Goal: Information Seeking & Learning: Learn about a topic

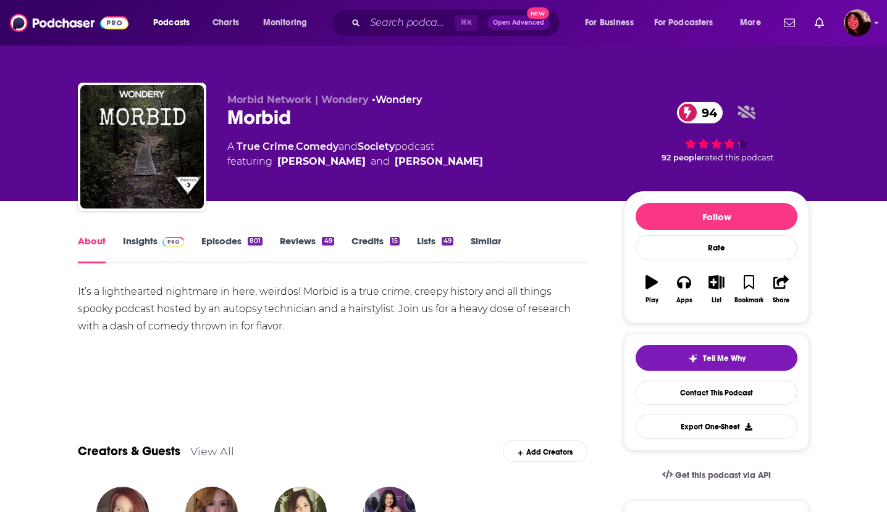
click at [238, 238] on link "Episodes 801" at bounding box center [231, 249] width 61 height 28
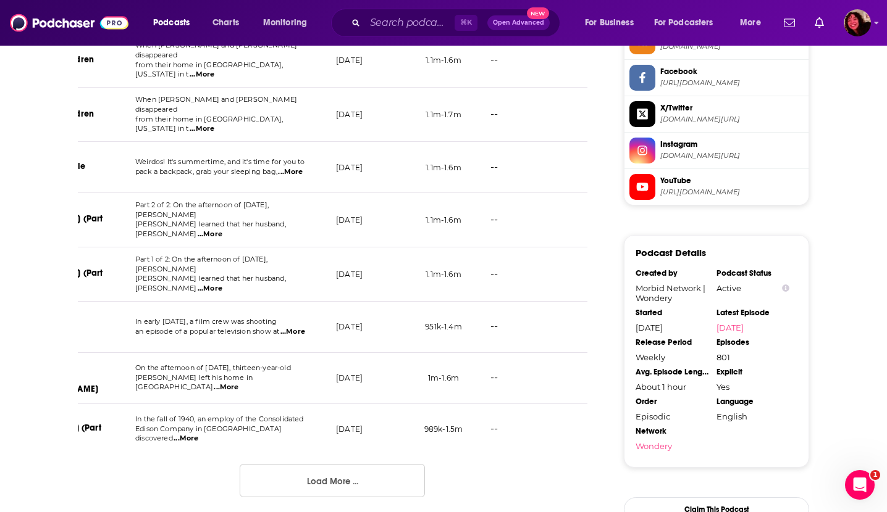
scroll to position [1267, 0]
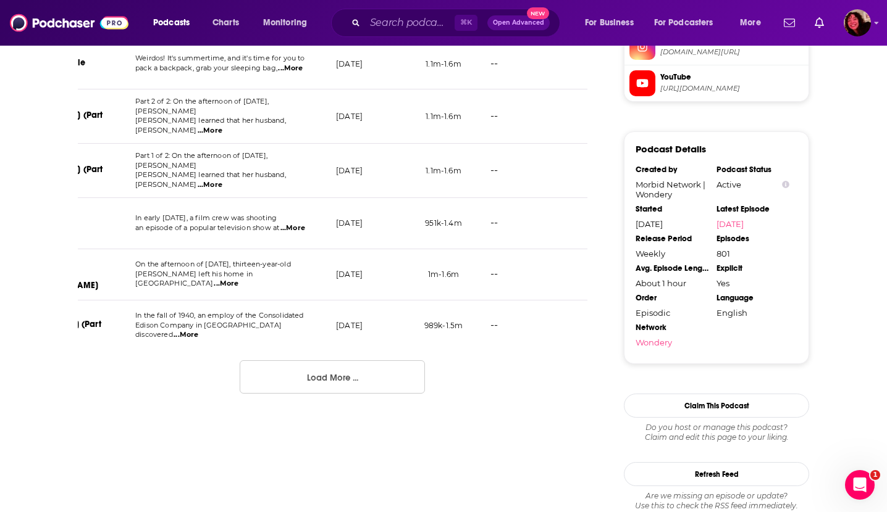
click at [285, 361] on button "Load More ..." at bounding box center [332, 377] width 185 height 33
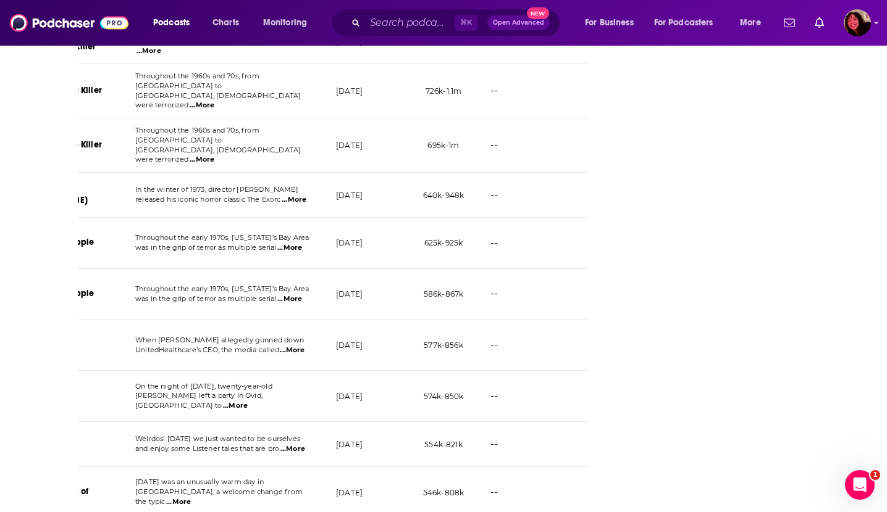
scroll to position [2329, 0]
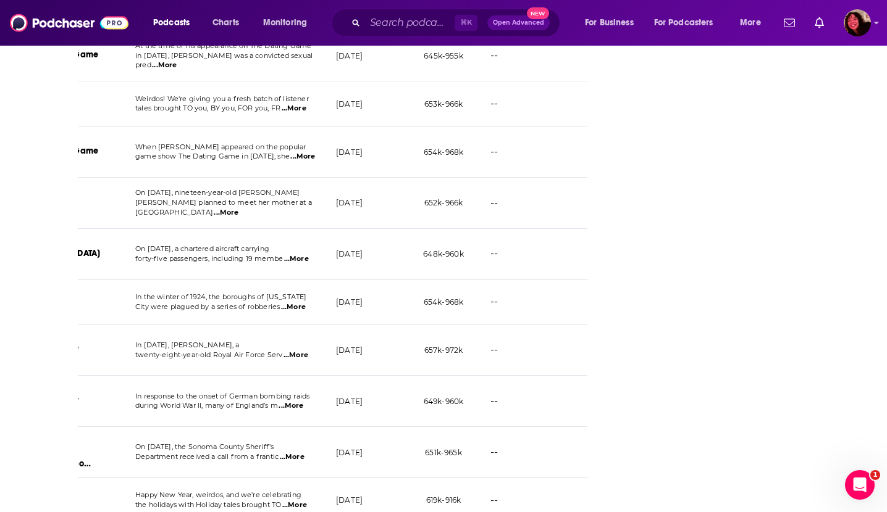
scroll to position [3558, 0]
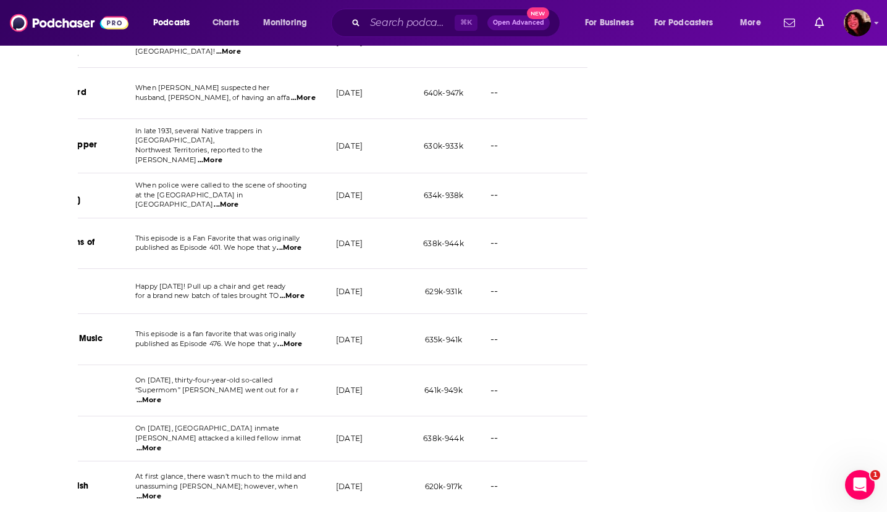
scroll to position [4614, 0]
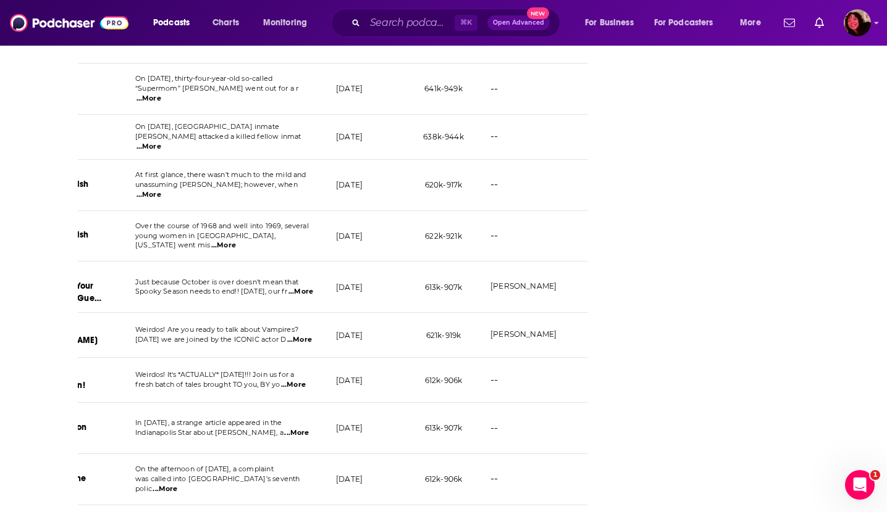
click at [300, 335] on span "...More" at bounding box center [299, 340] width 25 height 10
click at [301, 287] on span "...More" at bounding box center [300, 292] width 25 height 10
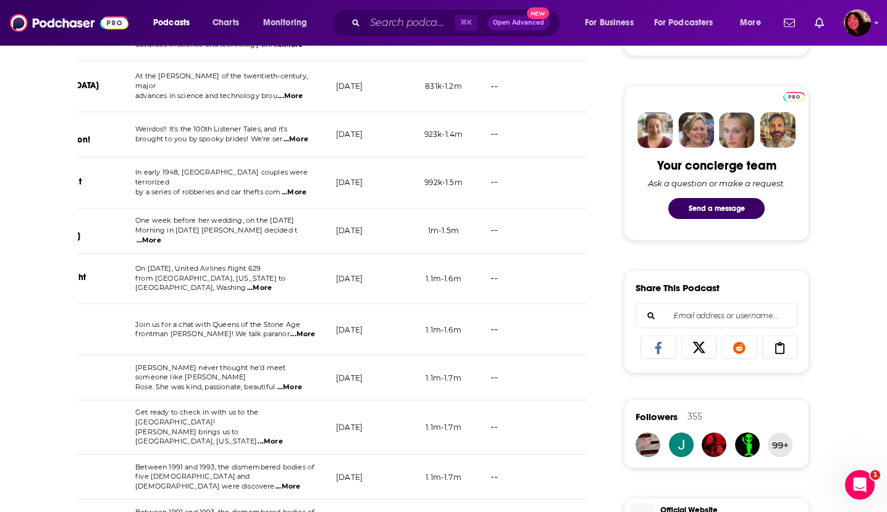
scroll to position [646, 0]
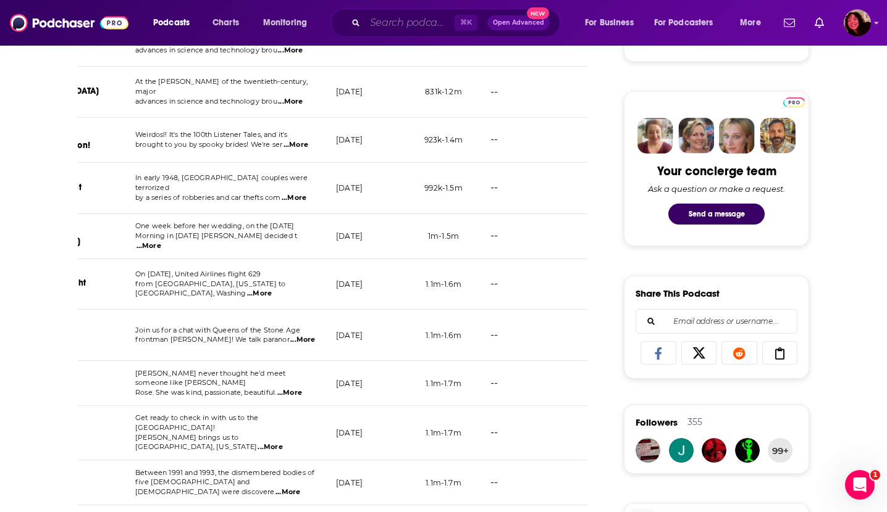
click at [382, 23] on input "Search podcasts, credits, & more..." at bounding box center [410, 23] width 90 height 20
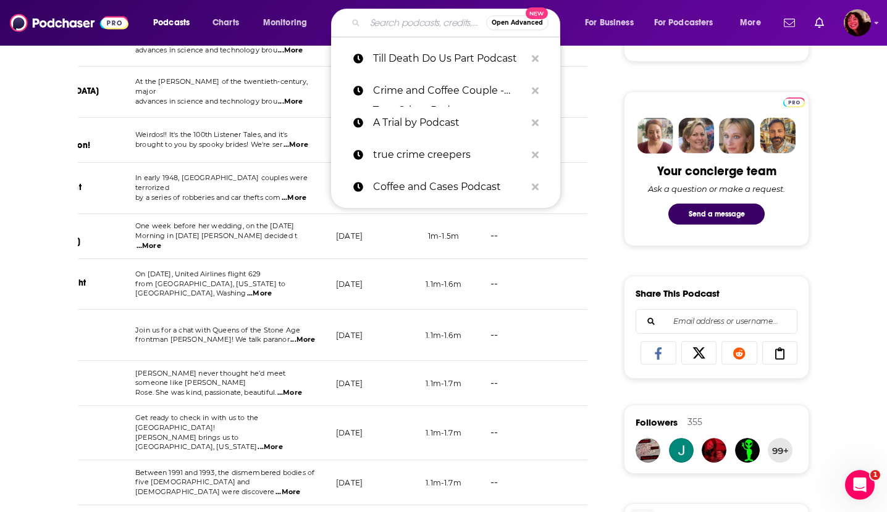
paste input "Serialously"
type input "Serialously"
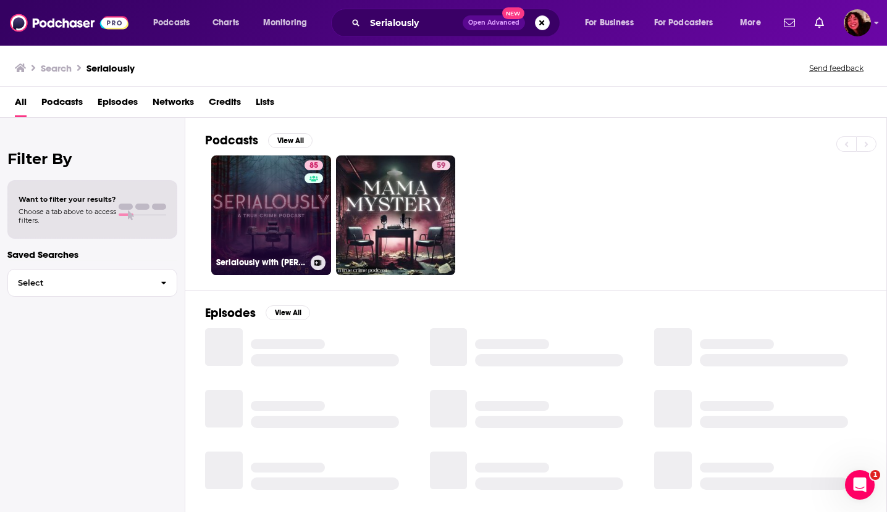
click at [249, 189] on link "85 Serialously with [PERSON_NAME] [PERSON_NAME]" at bounding box center [271, 216] width 120 height 120
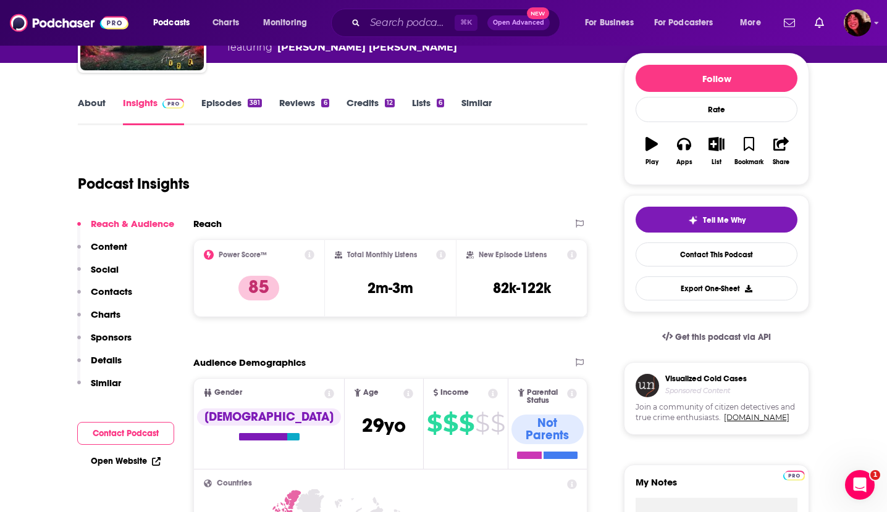
scroll to position [114, 0]
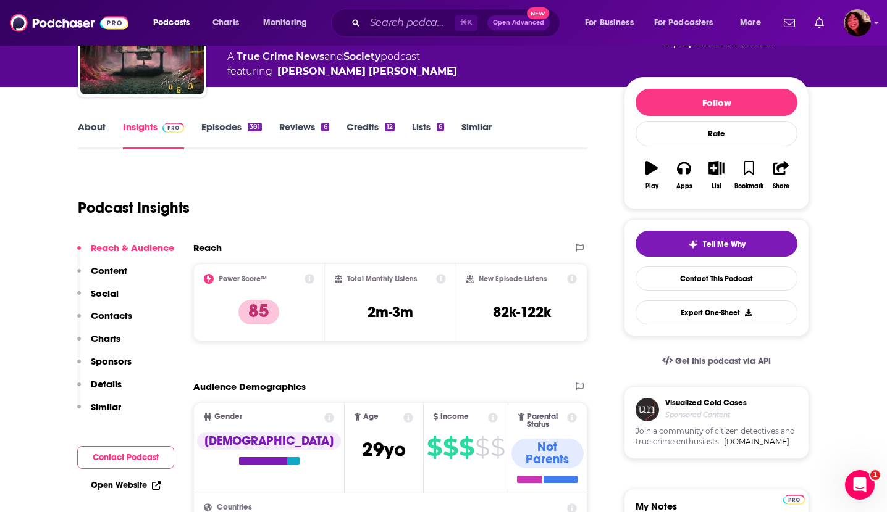
click at [97, 129] on link "About" at bounding box center [92, 135] width 28 height 28
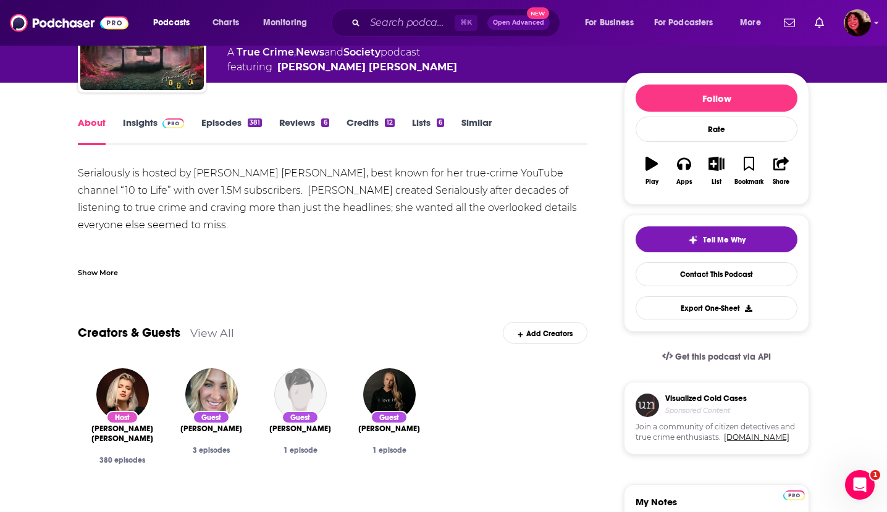
scroll to position [122, 0]
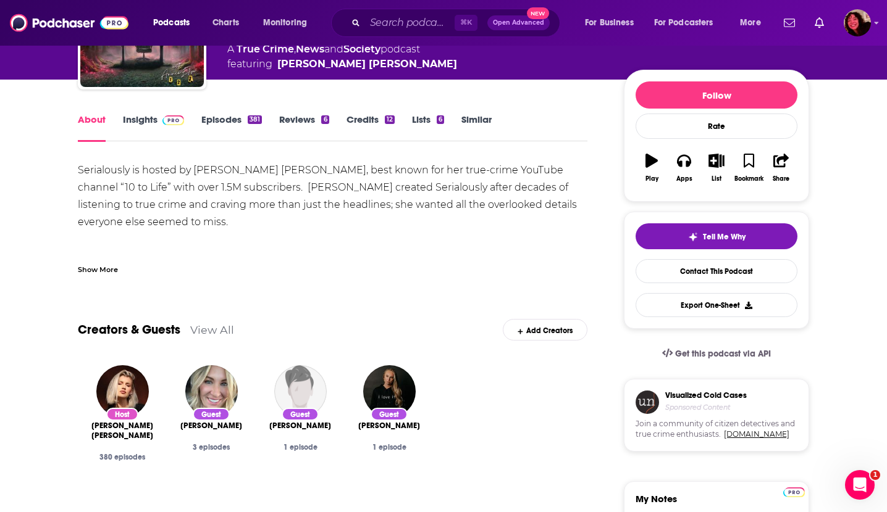
click at [99, 267] on div "Show More" at bounding box center [98, 269] width 40 height 12
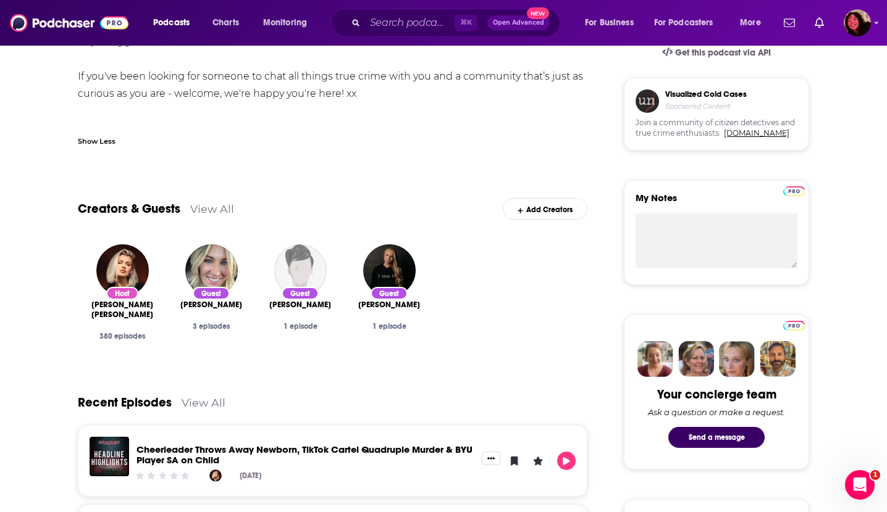
scroll to position [46, 0]
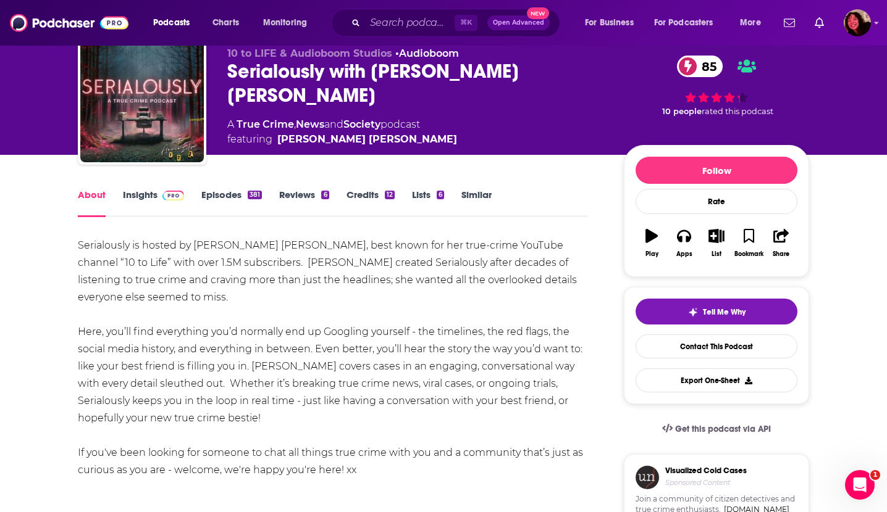
click at [220, 195] on link "Episodes 381" at bounding box center [231, 203] width 61 height 28
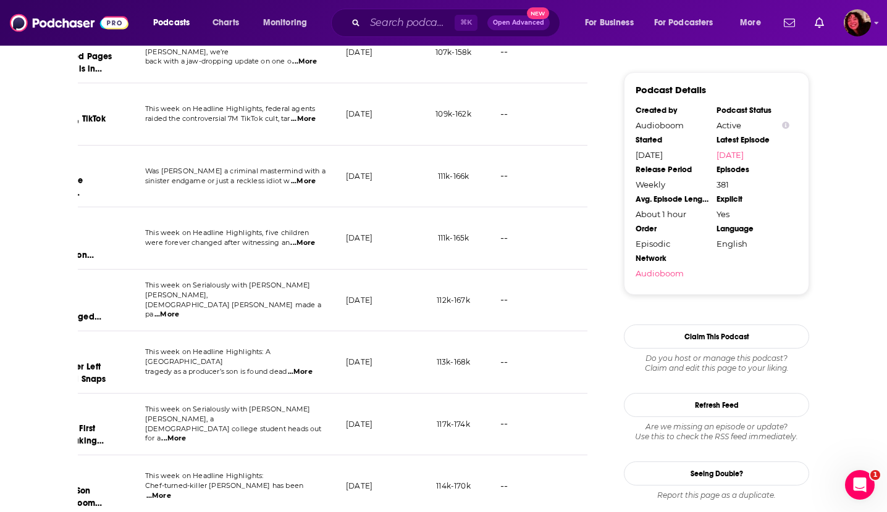
scroll to position [1342, 0]
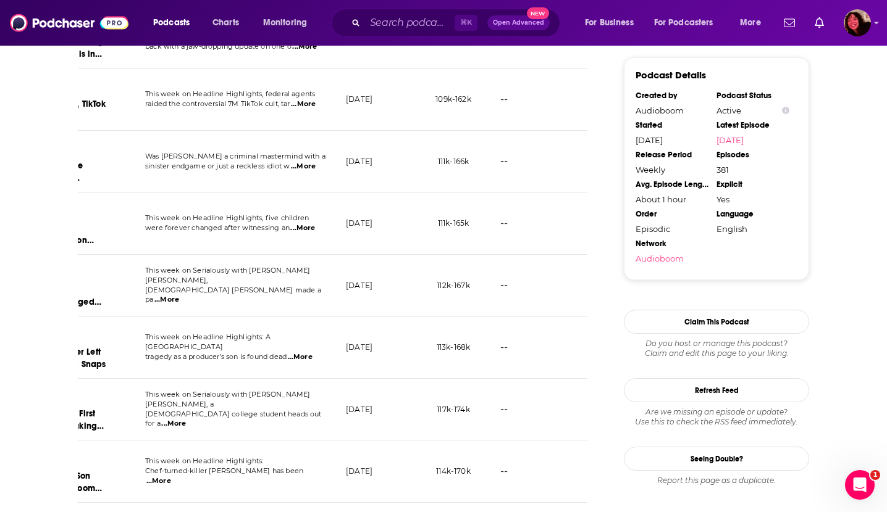
click at [171, 477] on span "...More" at bounding box center [158, 482] width 25 height 10
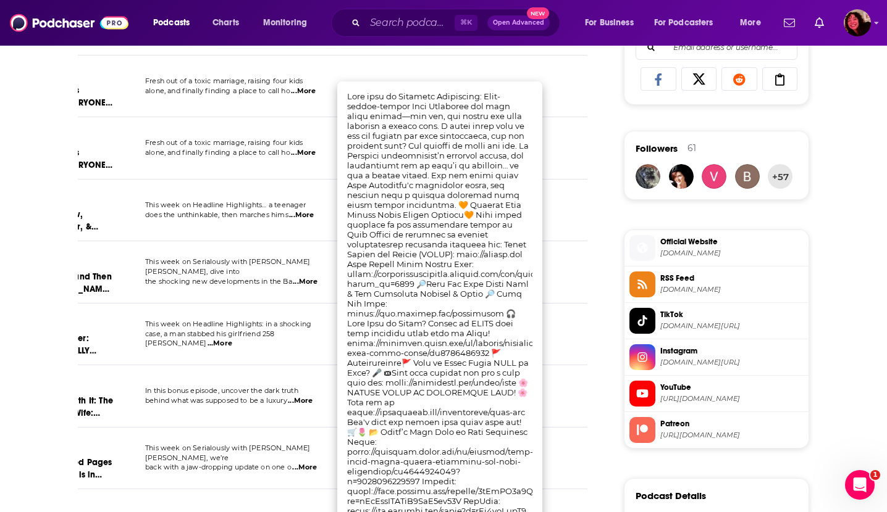
scroll to position [918, 0]
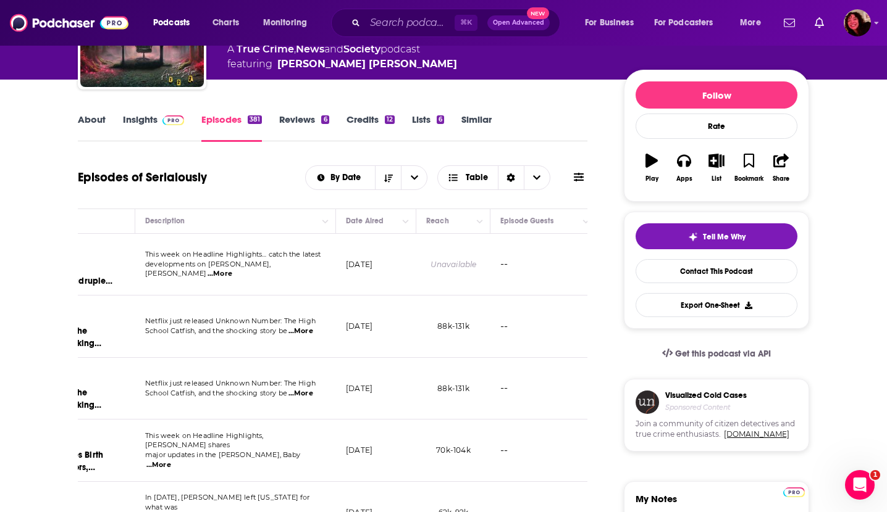
scroll to position [0, 0]
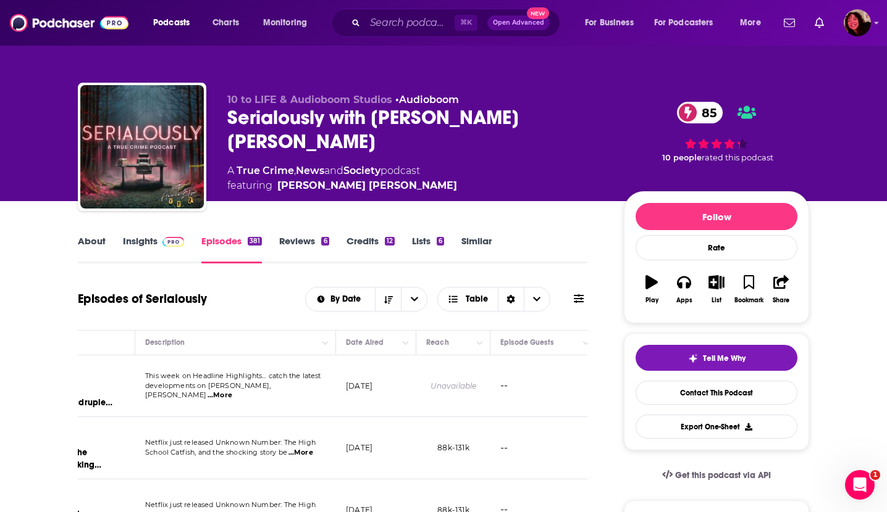
click at [132, 243] on link "Insights" at bounding box center [153, 249] width 61 height 28
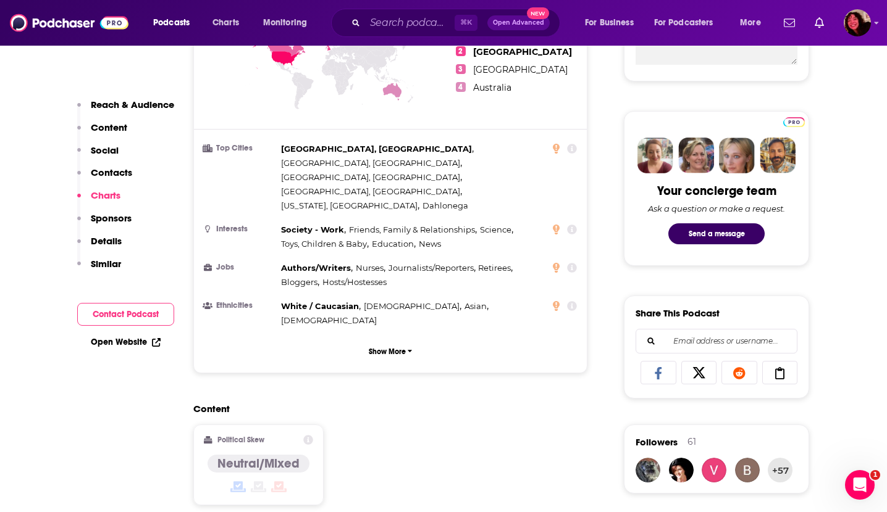
scroll to position [528, 0]
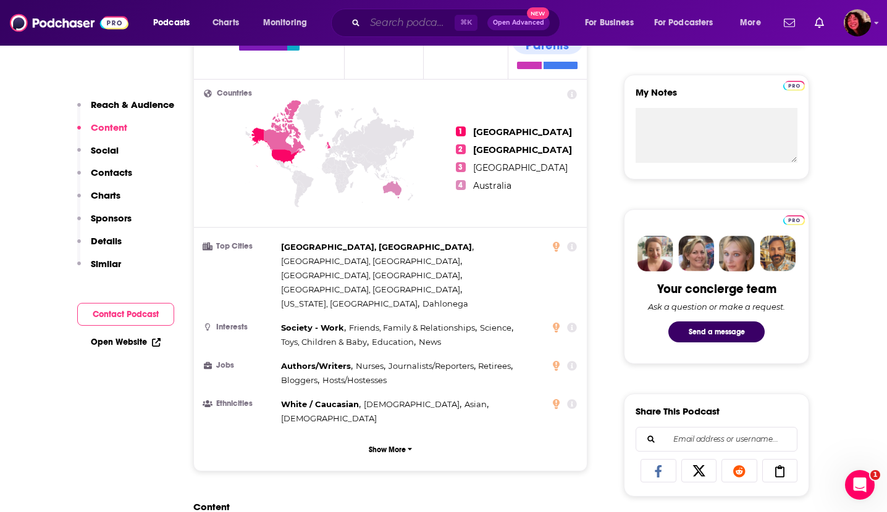
click at [404, 23] on input "Search podcasts, credits, & more..." at bounding box center [410, 23] width 90 height 20
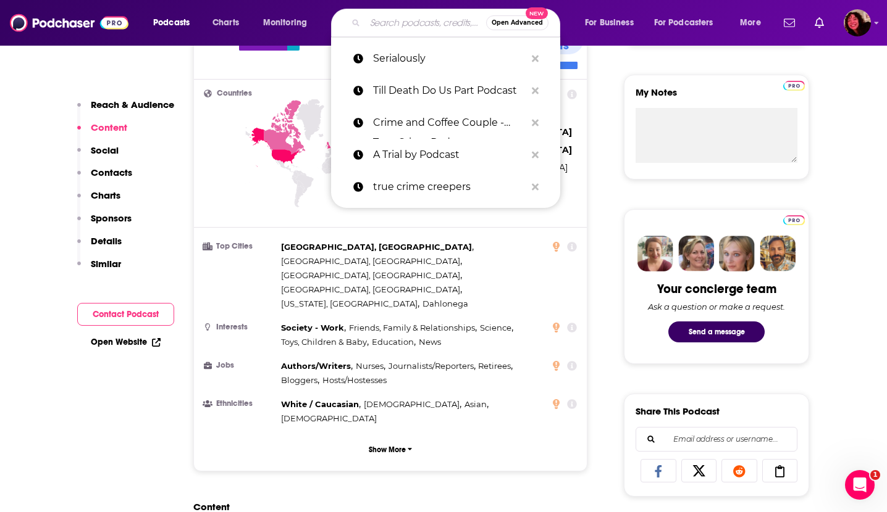
paste input "You’re Wrong About"
type input "You’re Wrong About"
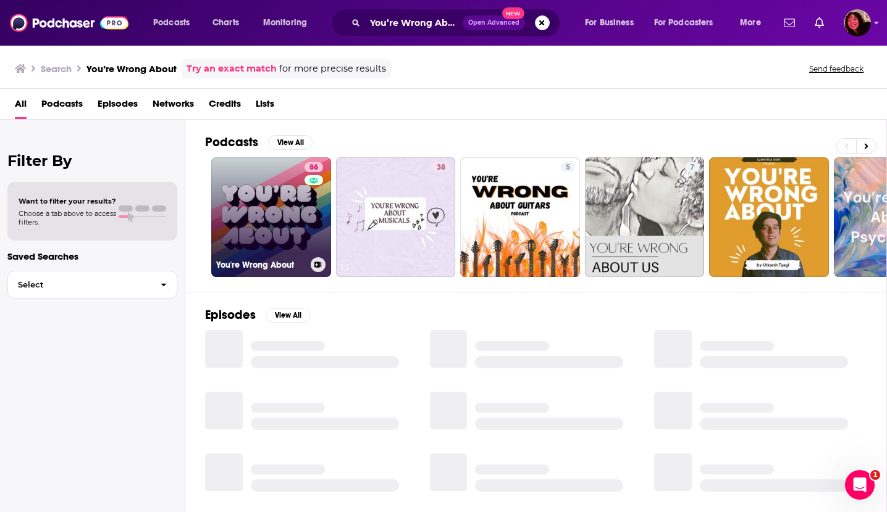
click at [240, 215] on link "86 You're Wrong About" at bounding box center [271, 217] width 120 height 120
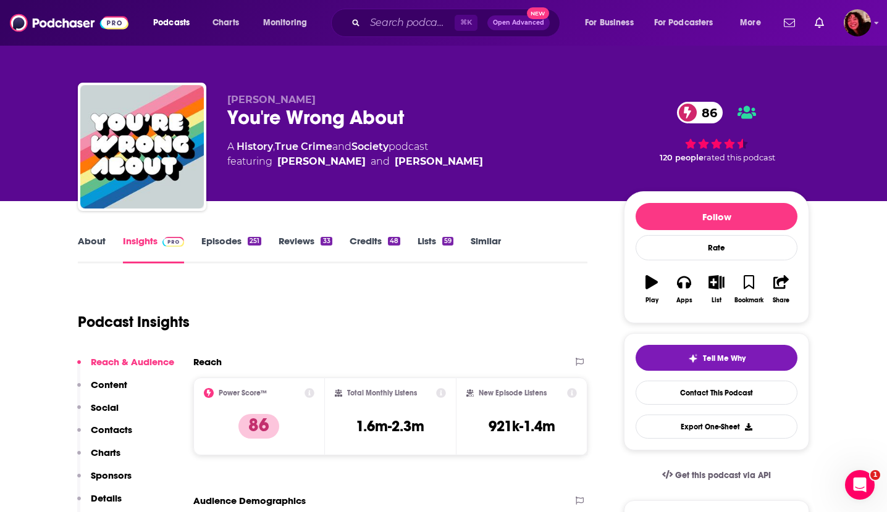
click at [94, 240] on link "About" at bounding box center [92, 249] width 28 height 28
